Goal: Download file/media

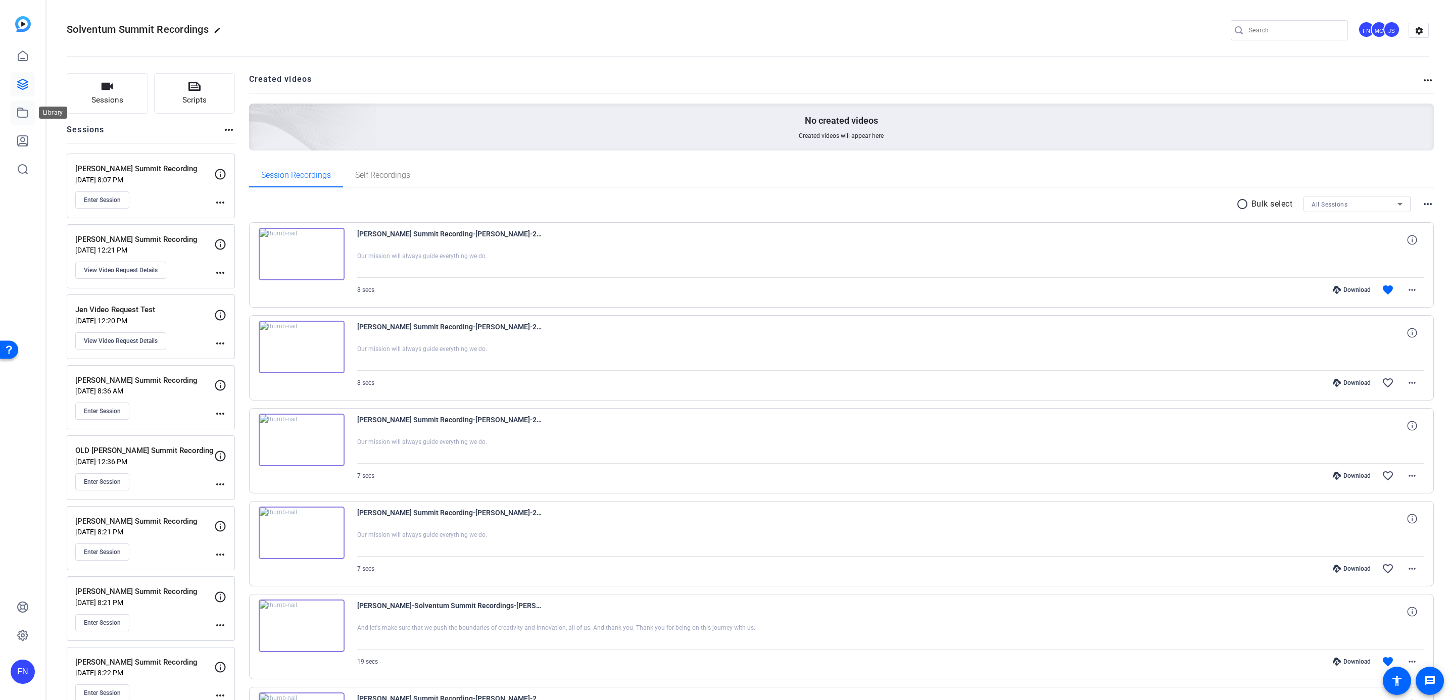
click at [25, 110] on icon at bounding box center [23, 112] width 10 height 9
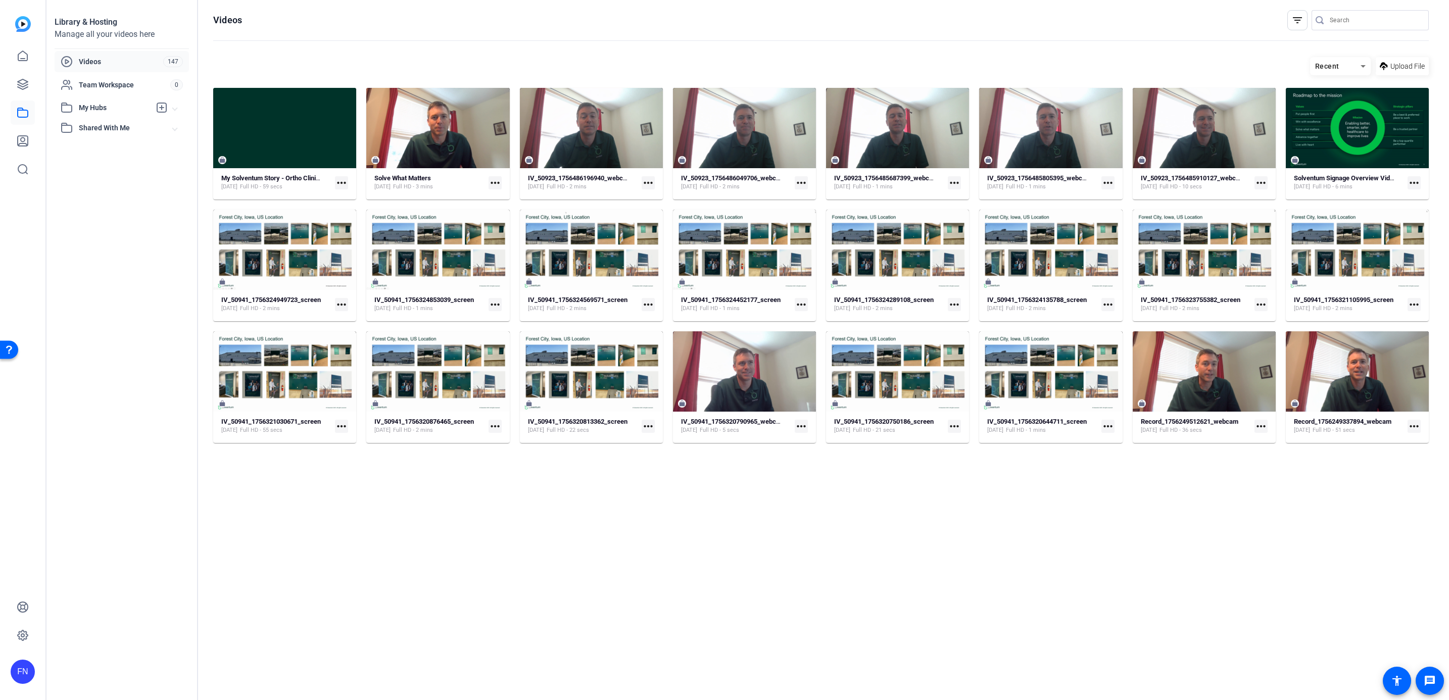
click at [1299, 23] on mat-icon "filter_list" at bounding box center [1297, 20] width 12 height 12
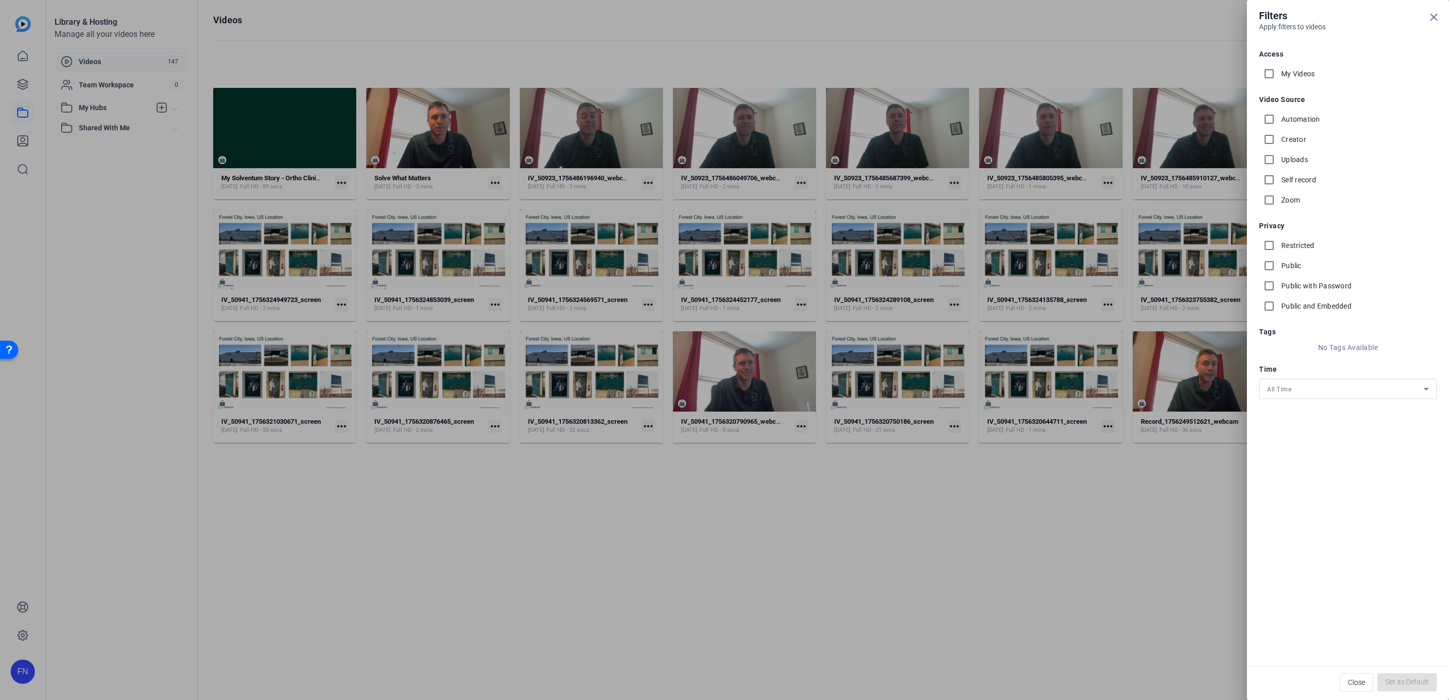
click at [1169, 23] on div at bounding box center [724, 350] width 1449 height 700
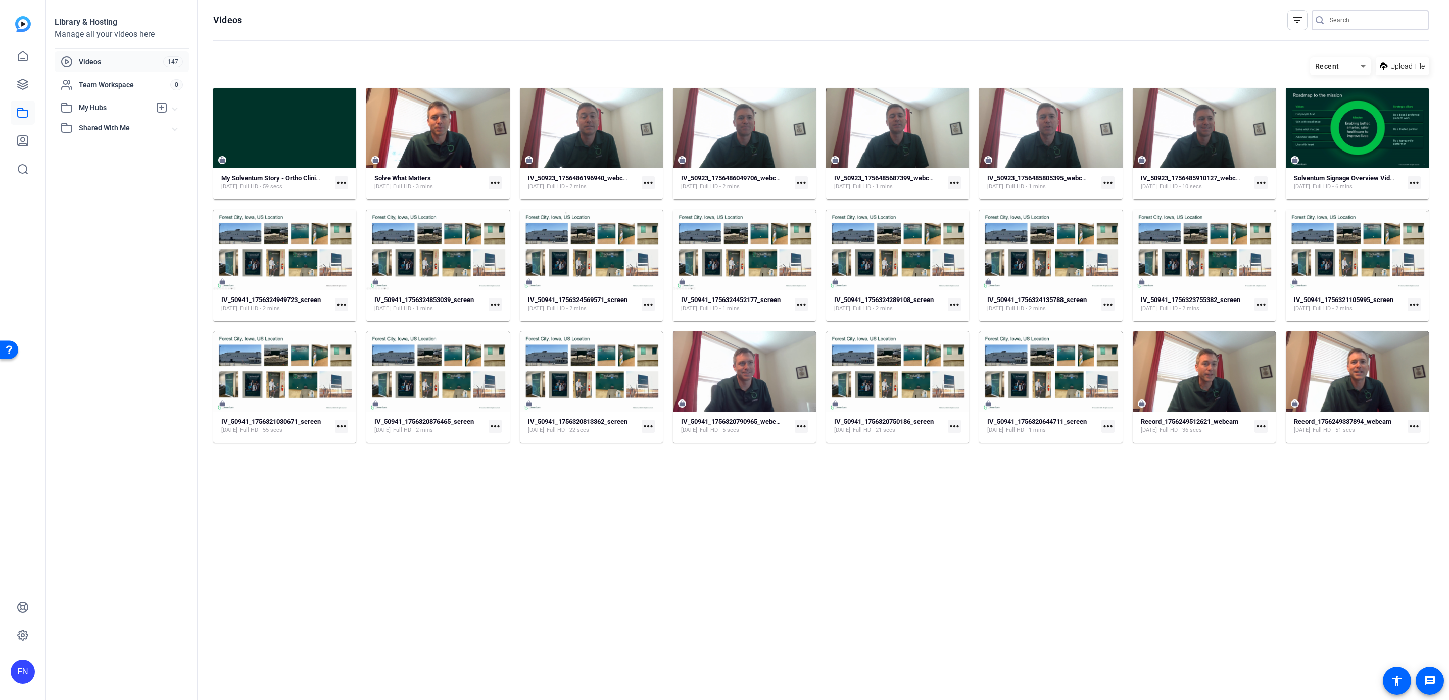
click at [1359, 20] on input "Search" at bounding box center [1375, 20] width 91 height 12
type input "Cohort"
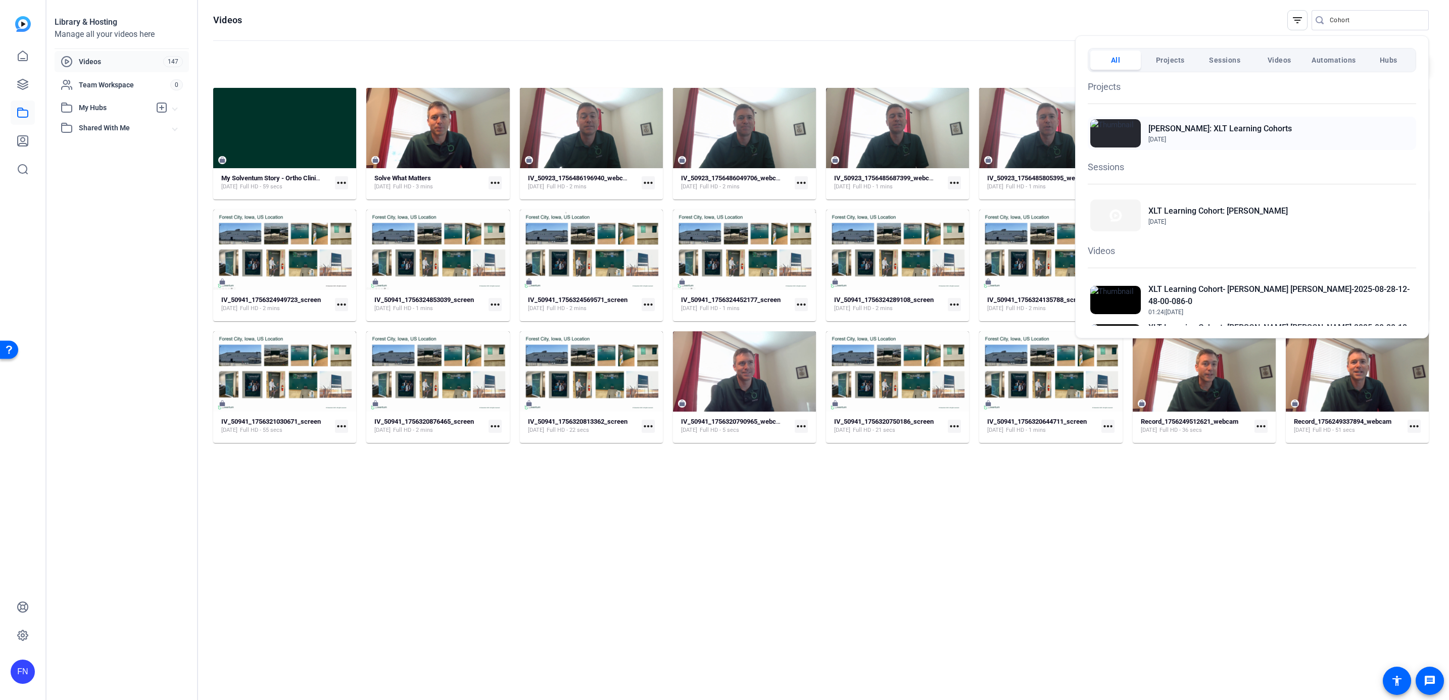
click at [1254, 130] on h2 "[PERSON_NAME]: XLT Learning Cohorts" at bounding box center [1219, 129] width 143 height 12
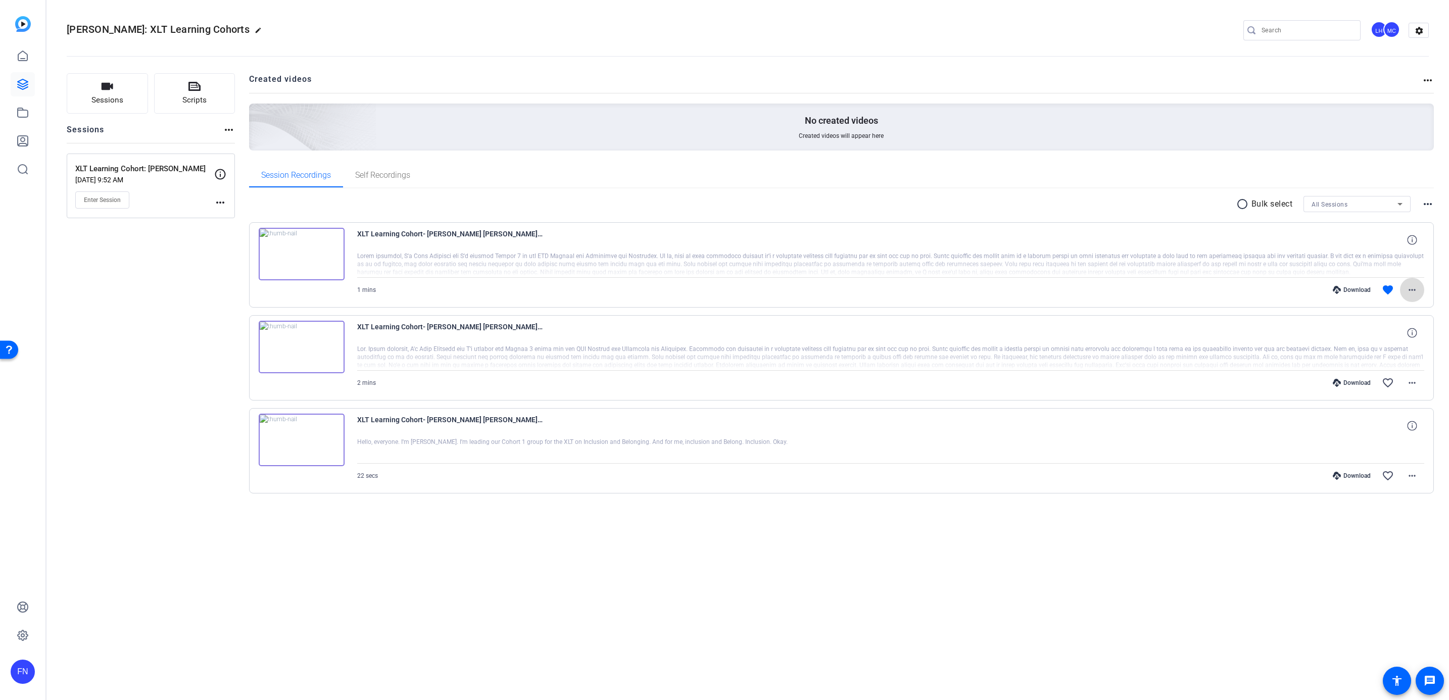
click at [1420, 293] on span at bounding box center [1412, 290] width 24 height 24
click at [1353, 286] on div at bounding box center [724, 350] width 1449 height 700
click at [1349, 292] on div "Download" at bounding box center [1352, 290] width 48 height 8
click at [1352, 384] on div "Download" at bounding box center [1352, 383] width 48 height 8
click at [1414, 291] on mat-icon "more_horiz" at bounding box center [1412, 290] width 12 height 12
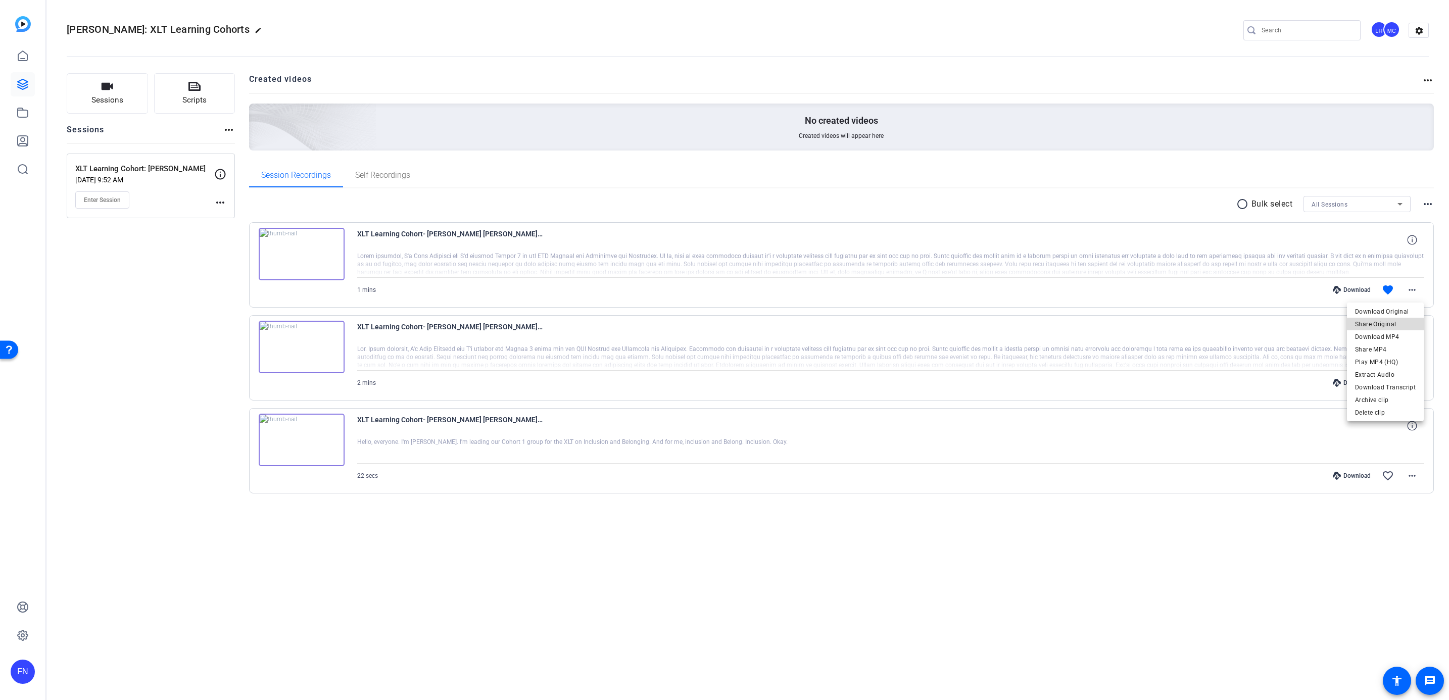
click at [1402, 326] on span "Share Original" at bounding box center [1385, 324] width 61 height 12
click at [1416, 290] on mat-icon "more_horiz" at bounding box center [1412, 290] width 12 height 12
click at [1392, 324] on span "Share Original" at bounding box center [1385, 324] width 61 height 12
click at [1413, 296] on mat-icon "more_horiz" at bounding box center [1412, 290] width 12 height 12
